Goal: Information Seeking & Learning: Learn about a topic

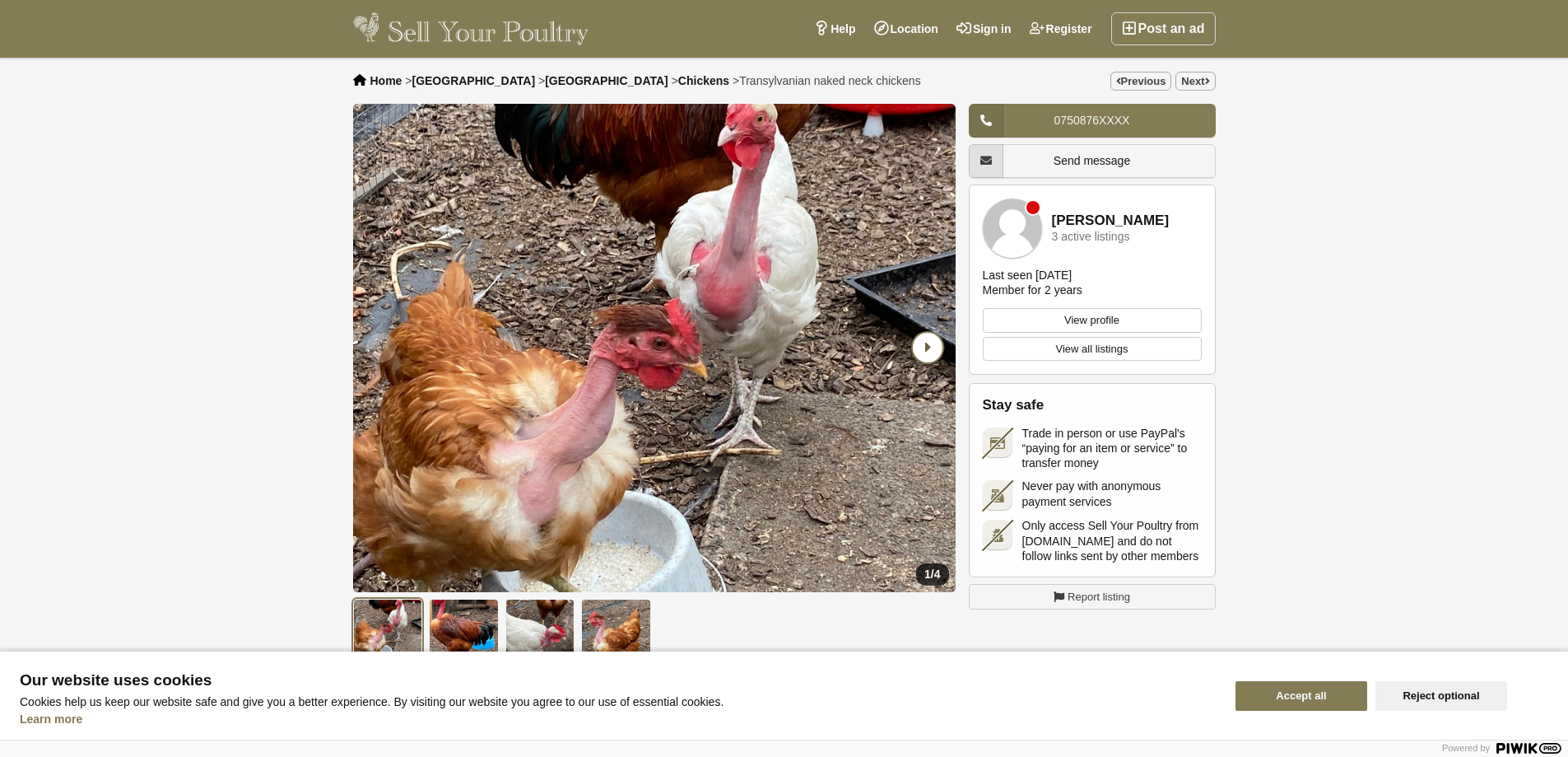
click at [928, 356] on icon "Next slide" at bounding box center [928, 348] width 30 height 30
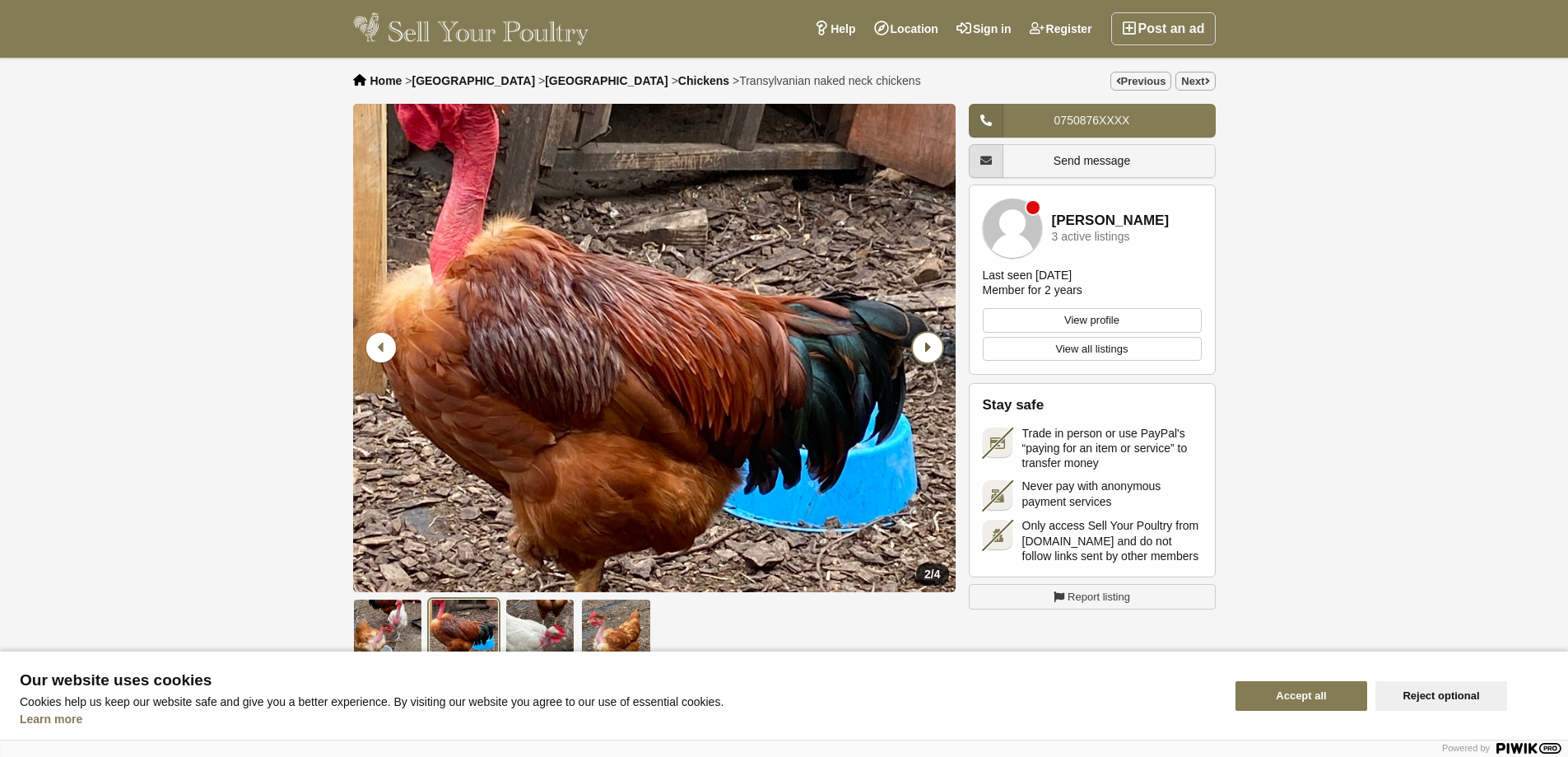
click at [928, 356] on icon "Next slide" at bounding box center [928, 348] width 30 height 30
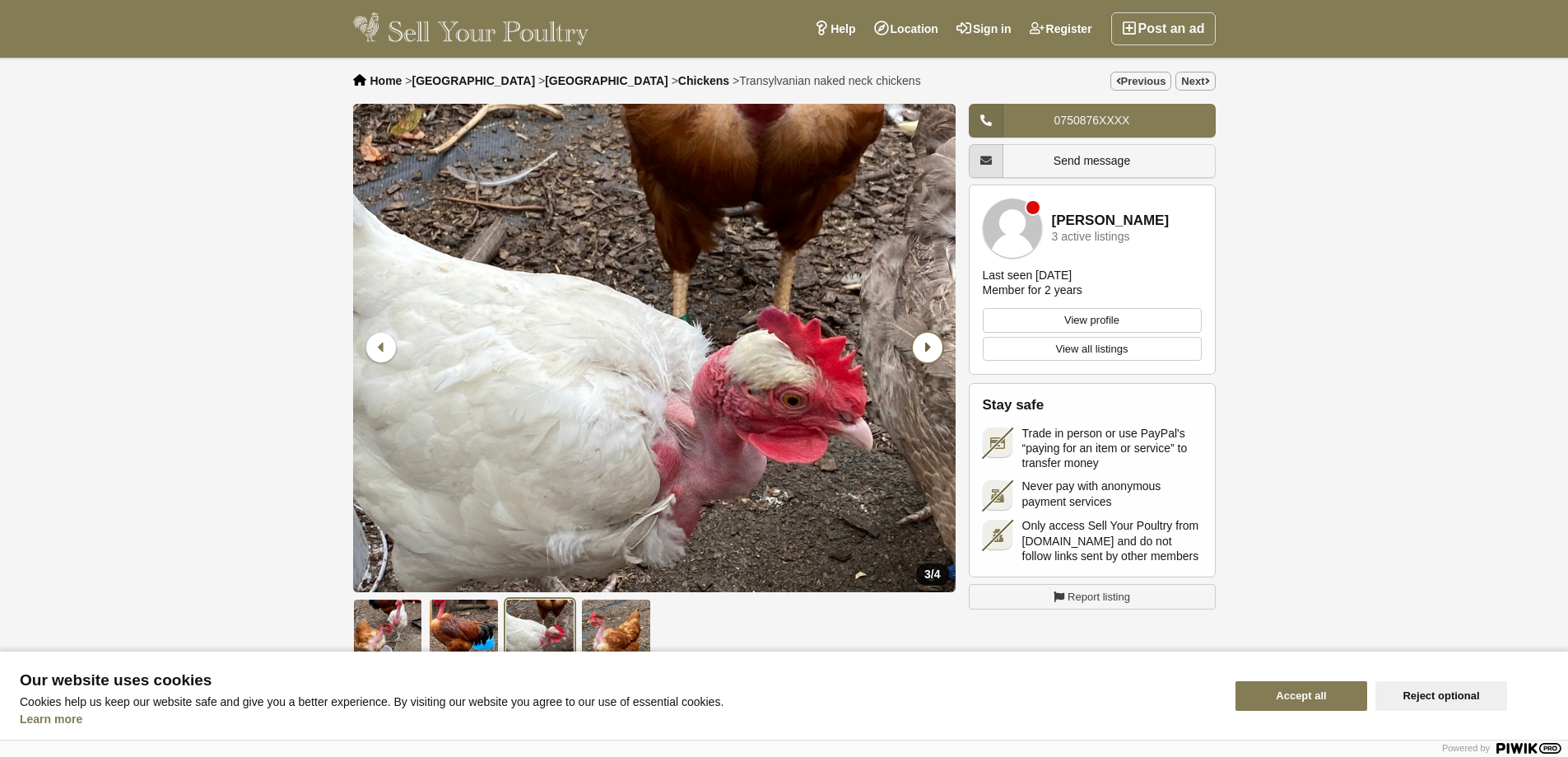
click at [928, 356] on icon "Next slide" at bounding box center [928, 348] width 30 height 30
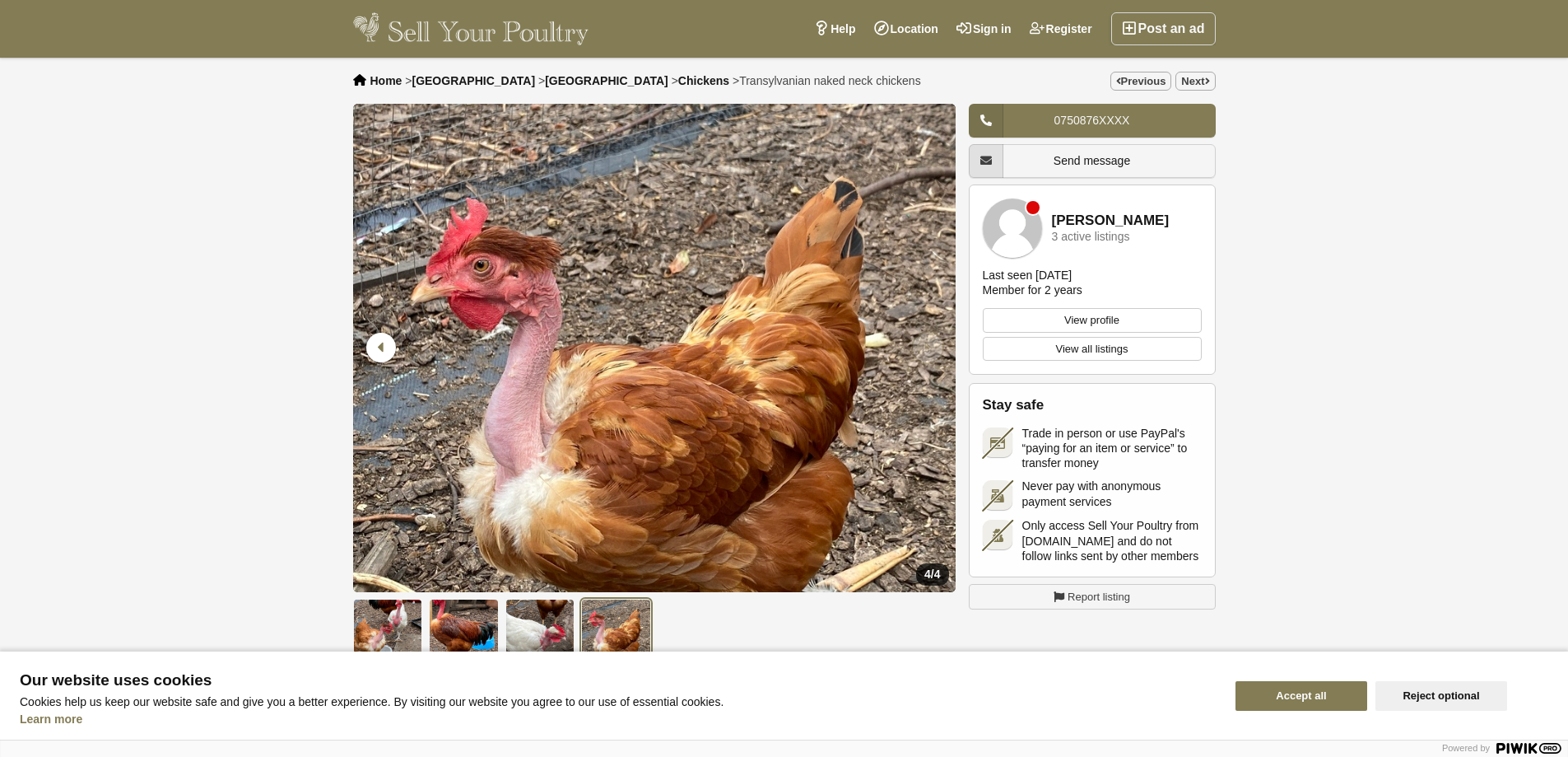
click at [928, 356] on icon "Next slide" at bounding box center [928, 348] width 30 height 30
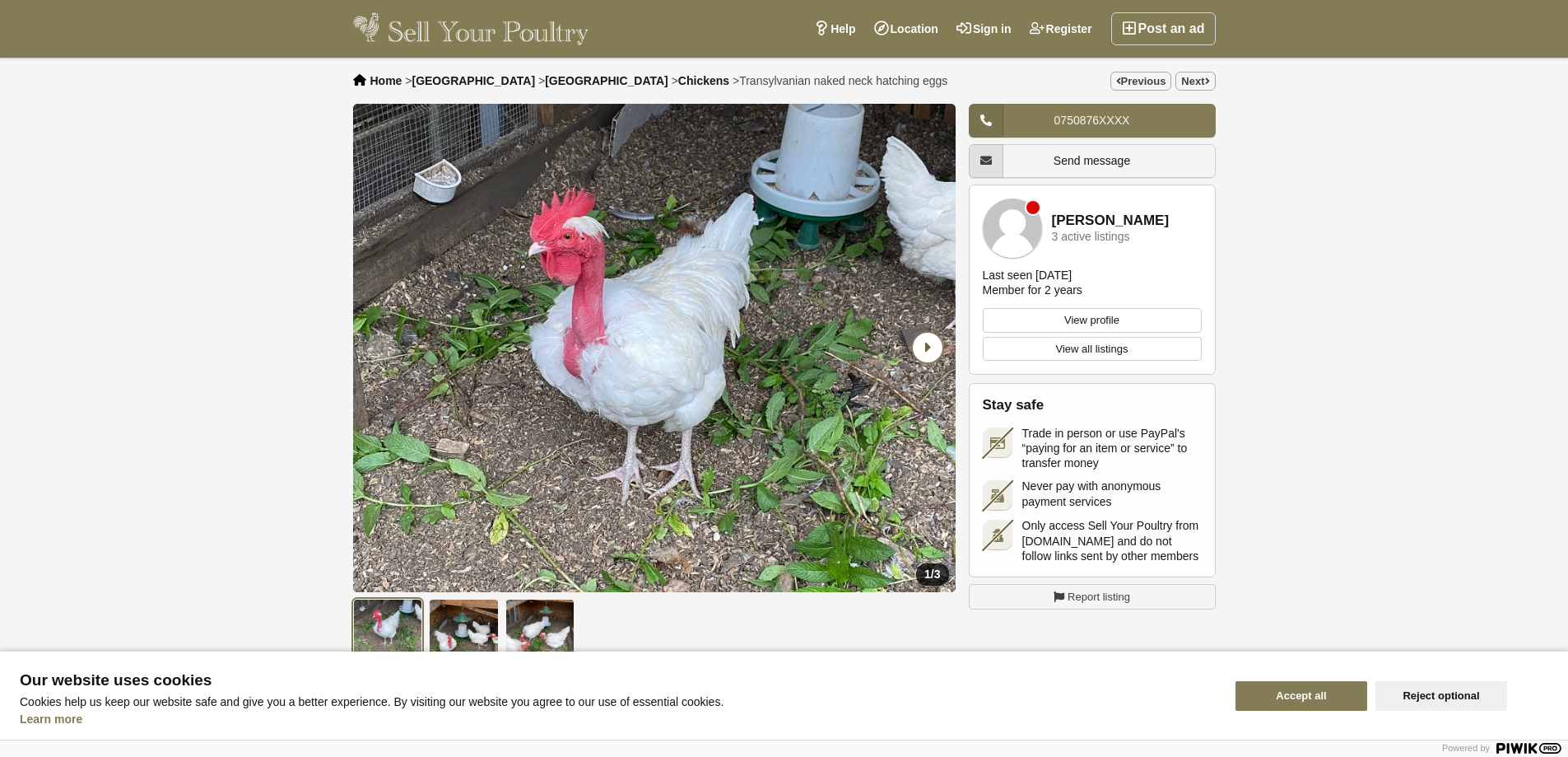
click at [932, 351] on icon "Next slide" at bounding box center [928, 348] width 30 height 30
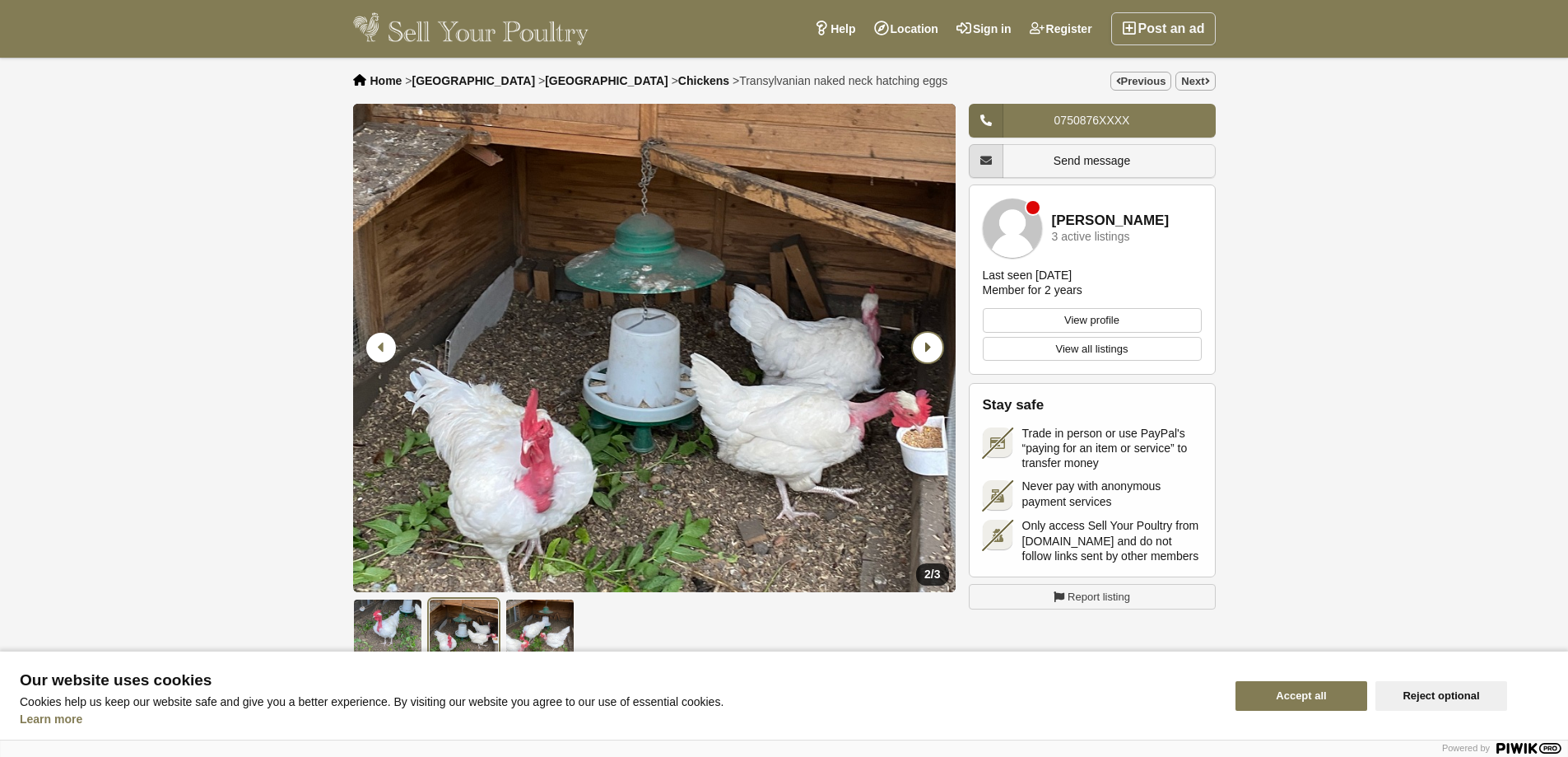
click at [932, 351] on icon "Next slide" at bounding box center [928, 348] width 30 height 30
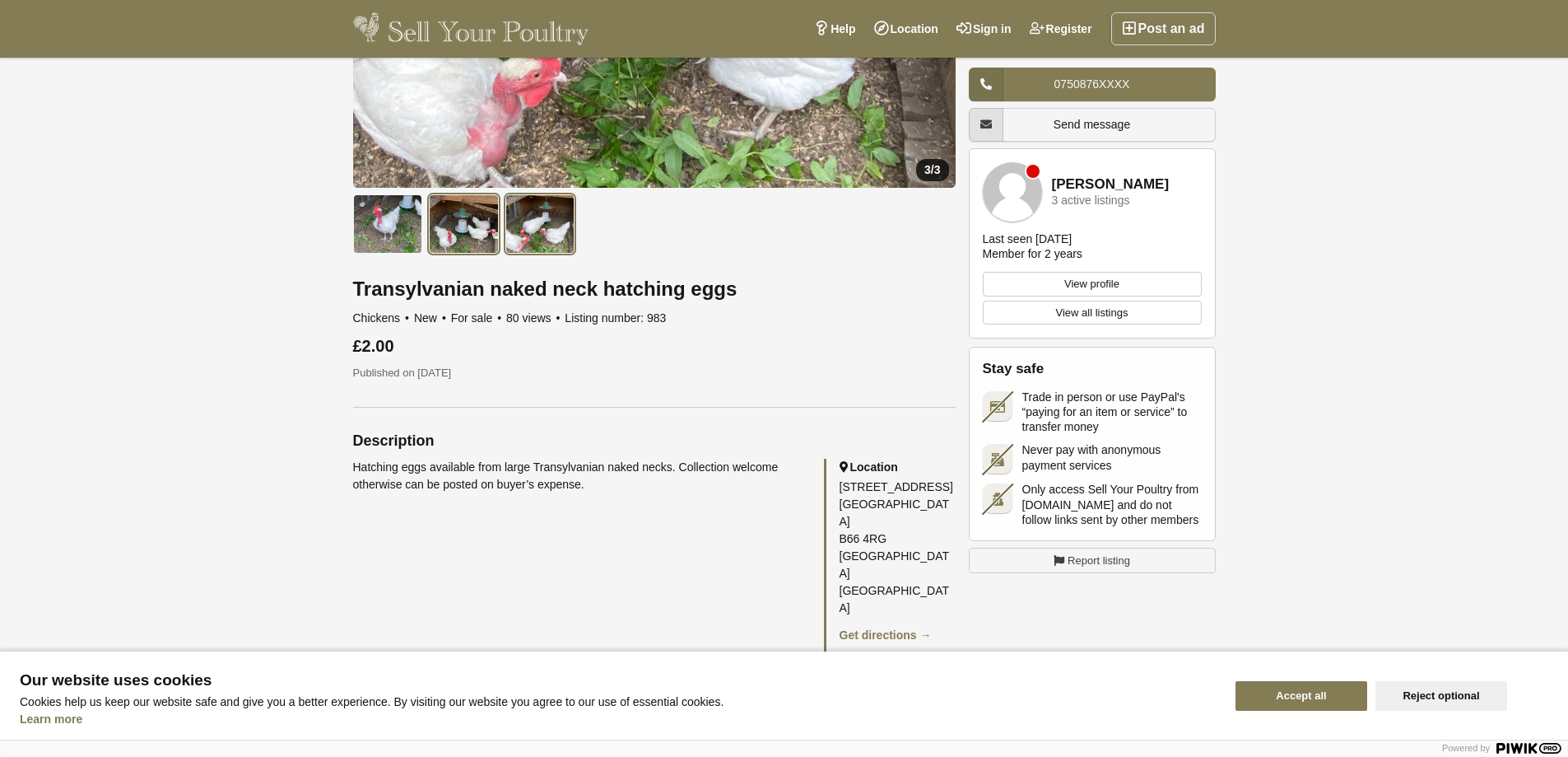
scroll to position [412, 0]
